Goal: Find contact information: Find contact information

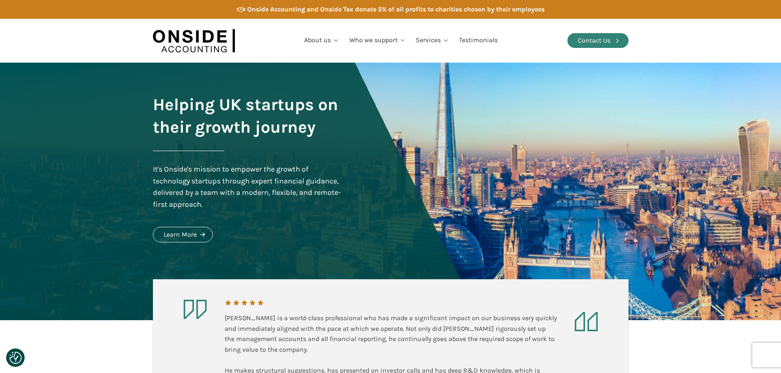
click at [589, 39] on div "Contact Us" at bounding box center [594, 40] width 33 height 11
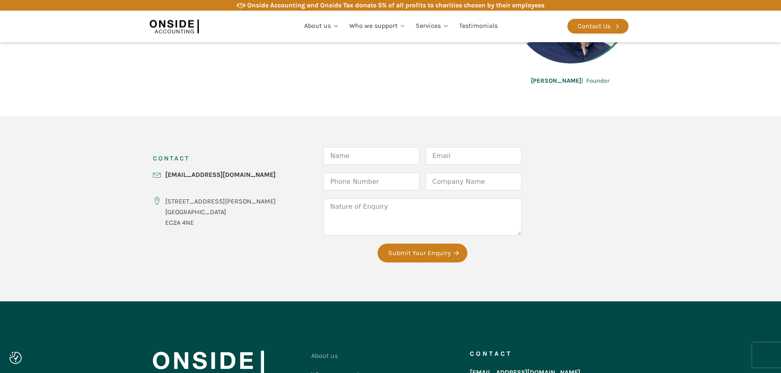
scroll to position [328, 0]
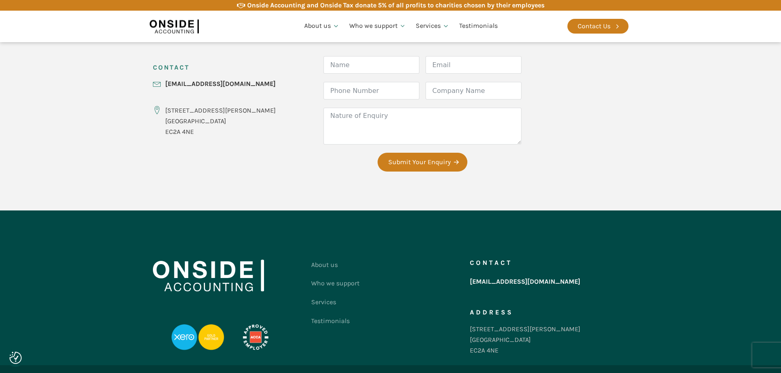
click at [244, 162] on div "CONTACT [EMAIL_ADDRESS][DOMAIN_NAME] [STREET_ADDRESS][PERSON_NAME] Form Name Em…" at bounding box center [391, 117] width 492 height 185
drag, startPoint x: 267, startPoint y: 82, endPoint x: 206, endPoint y: 79, distance: 61.1
click at [154, 82] on div "CONTACT [EMAIL_ADDRESS][DOMAIN_NAME] [STREET_ADDRESS][PERSON_NAME] Form Name Em…" at bounding box center [391, 117] width 492 height 185
copy link "[EMAIL_ADDRESS][DOMAIN_NAME]"
